Goal: Task Accomplishment & Management: Use online tool/utility

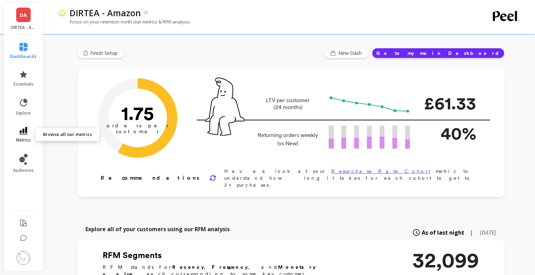
click at [30, 133] on link "metrics" at bounding box center [23, 135] width 27 height 16
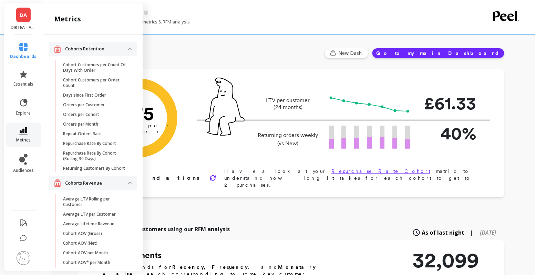
scroll to position [895, 0]
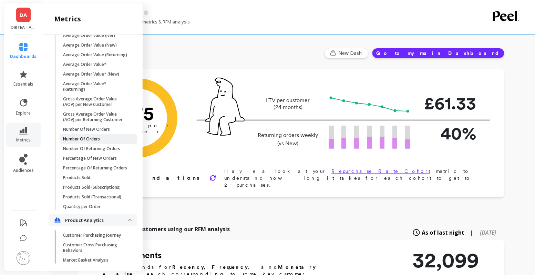
click at [103, 140] on span "Number Of Orders" at bounding box center [96, 139] width 66 height 6
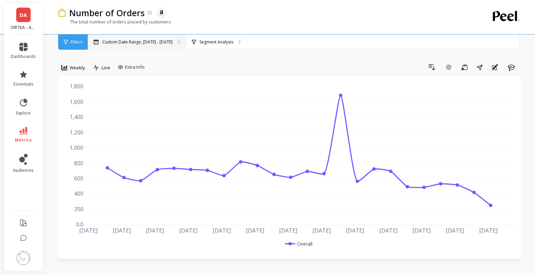
click at [162, 42] on p "Custom Date Range, [DATE] - [DATE]" at bounding box center [137, 42] width 70 height 6
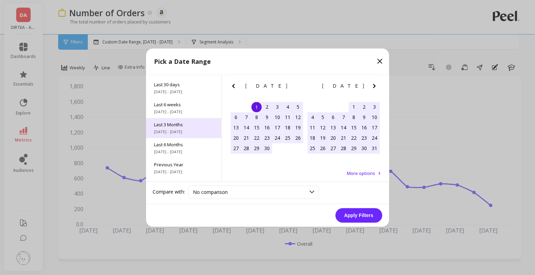
click at [181, 129] on span "[DATE] - [DATE]" at bounding box center [183, 132] width 59 height 6
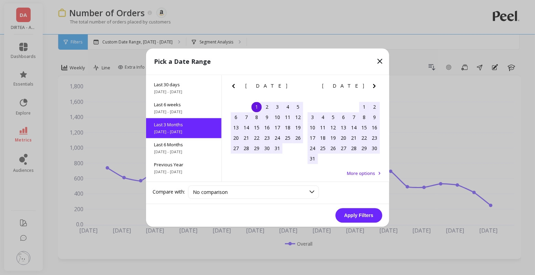
scroll to position [57, 0]
click at [353, 215] on button "Apply Filters" at bounding box center [359, 215] width 47 height 14
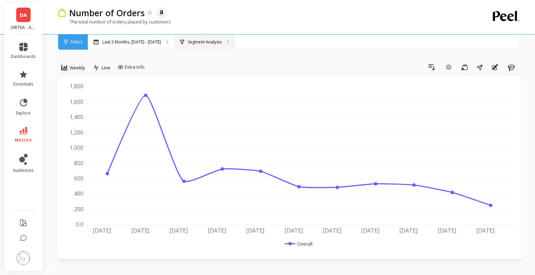
click at [205, 44] on p "Segment Analysis" at bounding box center [205, 42] width 34 height 6
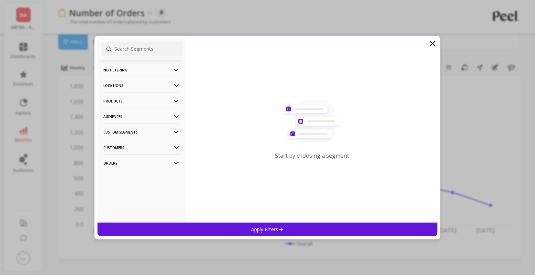
click at [156, 96] on p "Products" at bounding box center [142, 101] width 77 height 18
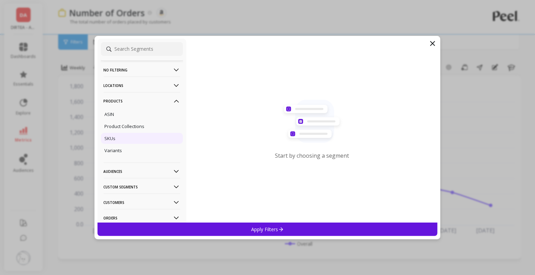
click at [126, 140] on div "SKUs" at bounding box center [142, 138] width 82 height 11
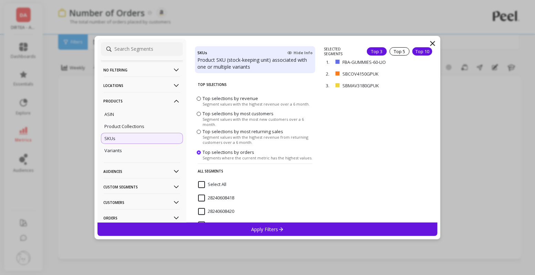
click at [418, 51] on div "Top 10" at bounding box center [423, 51] width 20 height 8
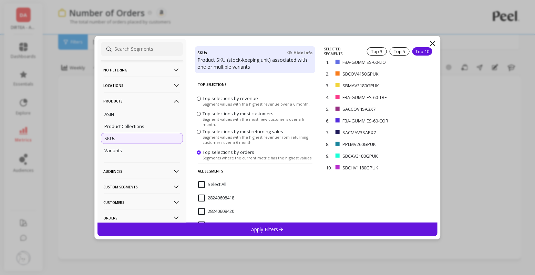
click at [339, 230] on div "Apply Filters" at bounding box center [268, 228] width 340 height 13
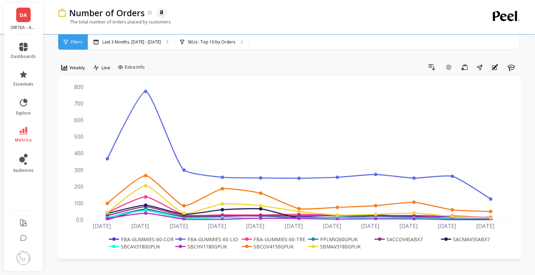
click at [75, 74] on div "Weekly" at bounding box center [73, 69] width 31 height 14
click at [75, 68] on span "Weekly" at bounding box center [78, 67] width 16 height 7
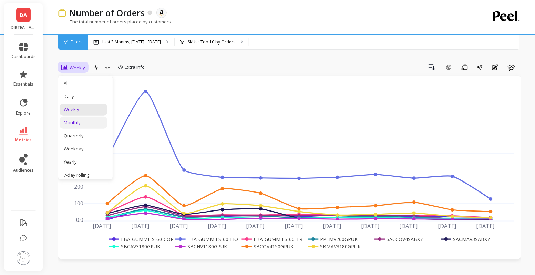
click at [84, 118] on div "Monthly" at bounding box center [84, 122] width 48 height 12
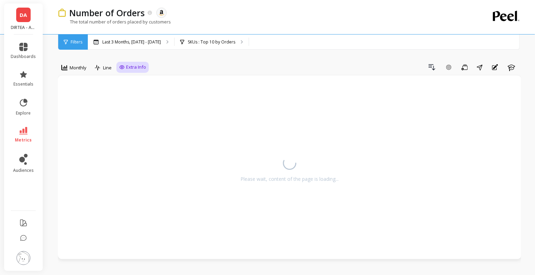
click at [127, 65] on span "Extra Info" at bounding box center [136, 67] width 20 height 7
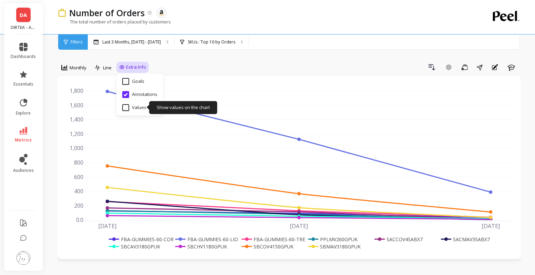
click at [128, 106] on input "Values" at bounding box center [134, 107] width 24 height 7
checkbox input "true"
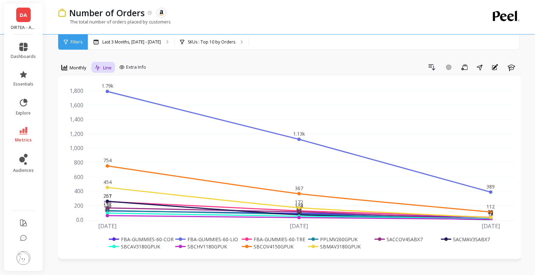
click at [99, 66] on icon at bounding box center [98, 68] width 6 height 6
click at [113, 110] on div "Stacked Bar" at bounding box center [116, 109] width 39 height 7
click at [147, 64] on span "Extra Info" at bounding box center [153, 67] width 20 height 7
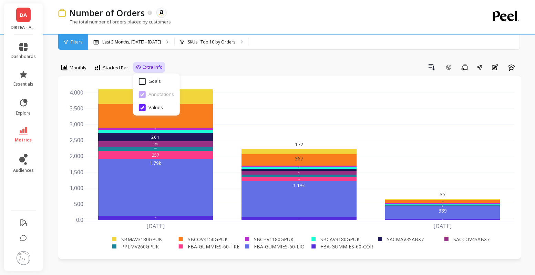
click at [233, 65] on div "Drill Down Add Goal Save Share Annotations Learn" at bounding box center [343, 67] width 356 height 11
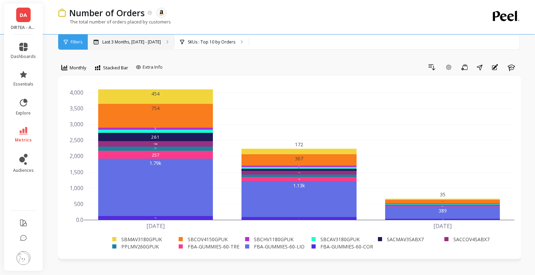
click at [121, 42] on p "Last 3 Months, [DATE] - [DATE]" at bounding box center [131, 42] width 59 height 6
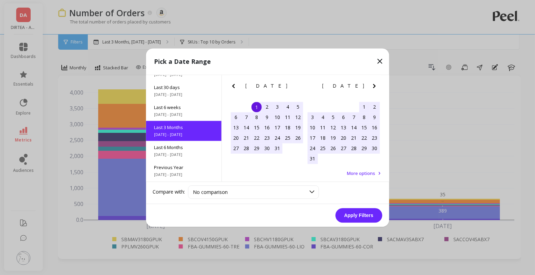
scroll to position [57, 0]
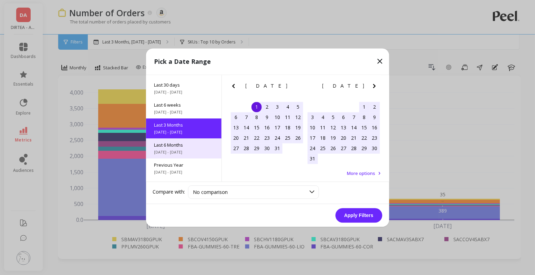
click at [190, 147] on span "Last 6 Months" at bounding box center [183, 145] width 59 height 6
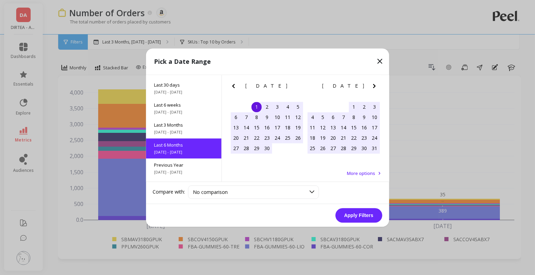
scroll to position [77, 0]
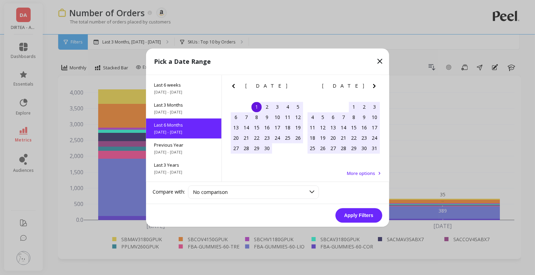
click at [363, 210] on button "Apply Filters" at bounding box center [359, 215] width 47 height 14
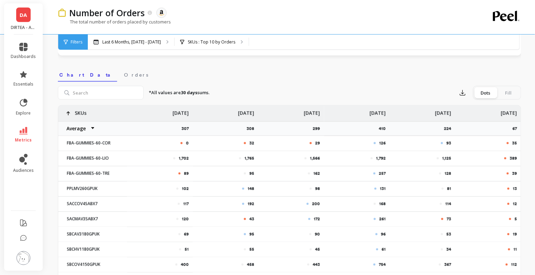
scroll to position [193, 0]
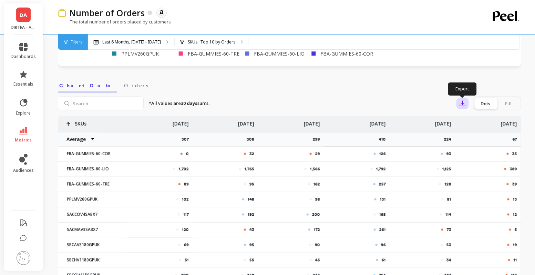
click at [466, 105] on icon "button" at bounding box center [462, 103] width 7 height 7
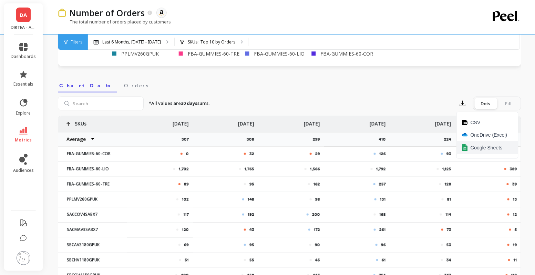
click at [476, 145] on span "Google Sheets" at bounding box center [487, 147] width 32 height 7
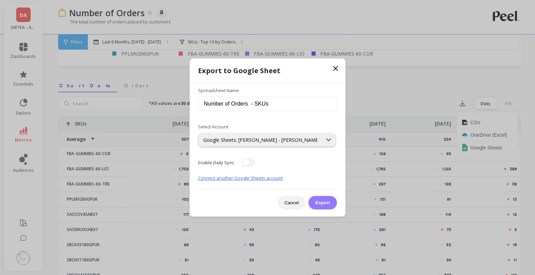
click at [326, 205] on button "Export" at bounding box center [323, 202] width 28 height 13
